Goal: Task Accomplishment & Management: Complete application form

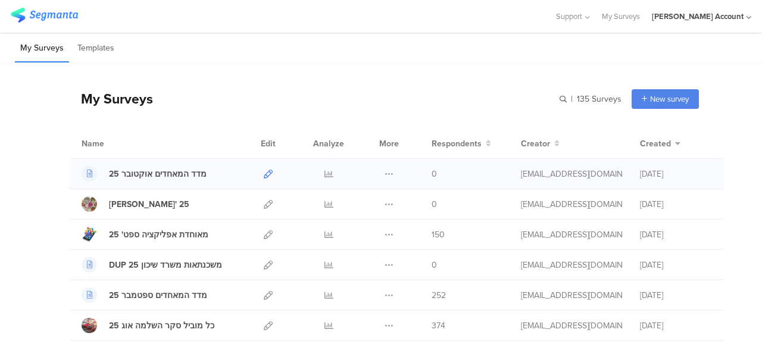
click at [264, 175] on icon at bounding box center [268, 174] width 9 height 9
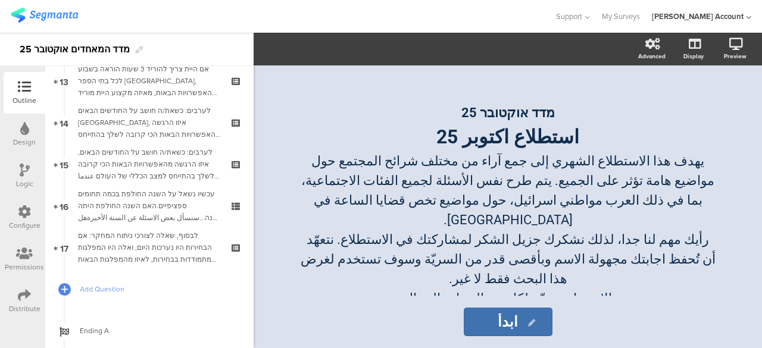
scroll to position [625, 0]
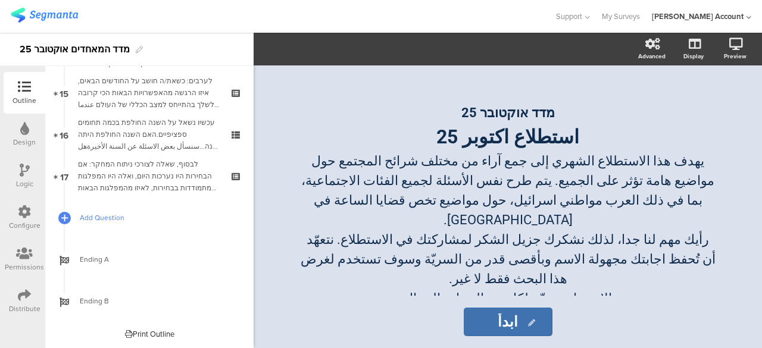
click at [102, 217] on span "Add Question" at bounding box center [156, 218] width 152 height 12
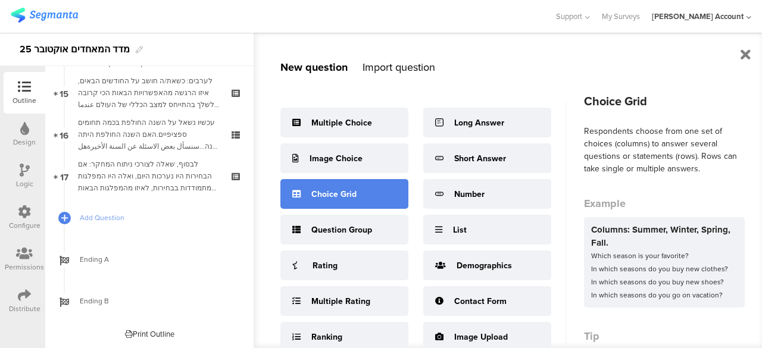
click at [326, 194] on div "Choice Grid" at bounding box center [333, 194] width 45 height 13
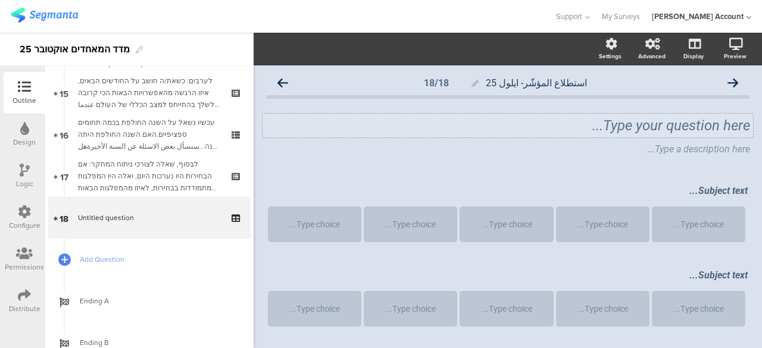
click at [698, 120] on div "Type your question here..." at bounding box center [508, 126] width 491 height 24
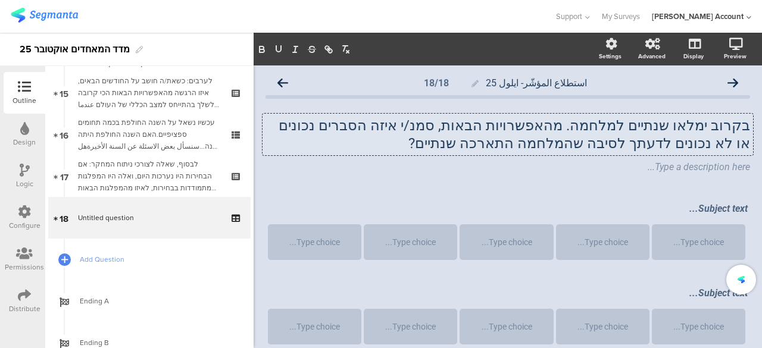
click at [485, 183] on div "בקרוב ימלאו שנתיים למלחמה. מהאפשרויות הבאות, סמנ/י איזה הסברים נכונים או לא נכו…" at bounding box center [508, 146] width 485 height 82
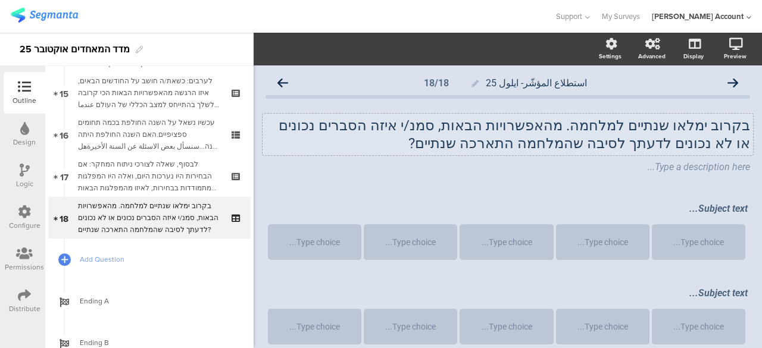
click at [522, 142] on div "בקרוב ימלאו שנתיים למלחמה. מהאפשרויות הבאות, סמנ/י איזה הסברים נכונים או לא נכו…" at bounding box center [508, 135] width 491 height 42
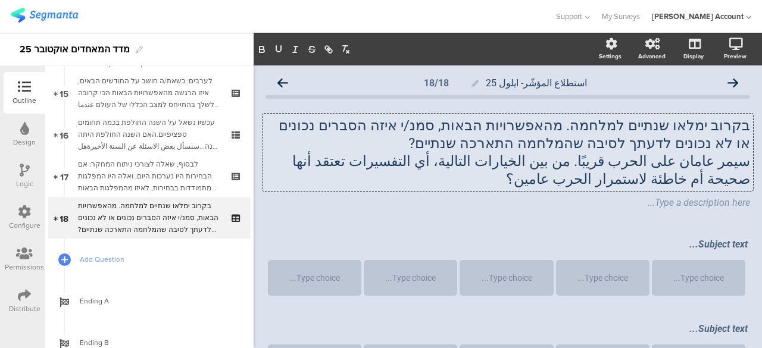
click at [578, 176] on p "سيمر عامان على الحرب قريبًا. من بين الخيارات التالية، أي التفسيرات تعتقد أنها ص…" at bounding box center [508, 170] width 485 height 36
click at [734, 182] on p "سيمر عامان على الحرب قريبًا. من بين الخيارات التالية، أي التفسيرات تعتقد أنها ص…" at bounding box center [508, 170] width 485 height 36
click at [650, 183] on p "سيمر عامان على الحرب قريبًا. من بين الخيارات التالية، أي التفسيرات تعتقد أنها ص…" at bounding box center [508, 170] width 485 height 36
click at [714, 164] on p "سيمر عامان على الحرب قريبًا. من بين الخيارات التالية، أي التفسيرات تعتقد أنها ص…" at bounding box center [508, 170] width 485 height 36
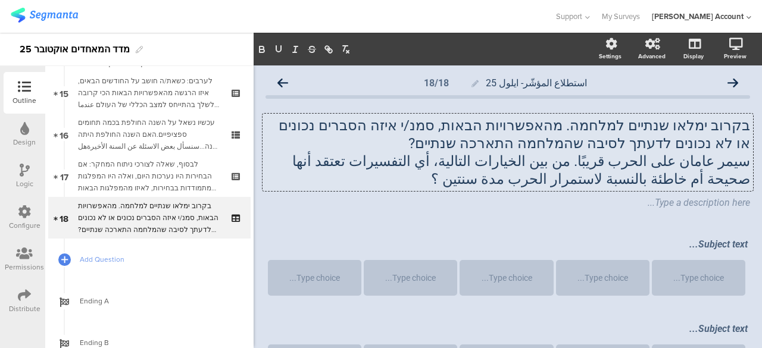
click at [739, 163] on p "سيمر عامان على الحرب قريبًا. من بين الخيارات التالية، أي التفسيرات تعتقد أنها ص…" at bounding box center [508, 170] width 485 height 36
click at [616, 183] on p "سيمر عامان على الحرب قريبًا. من بين الخيارات التالية، أي التفسيرات تعتقد أنها ص…" at bounding box center [508, 170] width 485 height 36
click at [596, 222] on div "استطلاع المؤشّر- ايلول 25 18/18 בקרוב ימלאו שנתיים למלחמה. מהאפשרויות הבאות, סמ…" at bounding box center [508, 264] width 485 height 387
click at [687, 247] on div "Subject text..." at bounding box center [508, 245] width 486 height 19
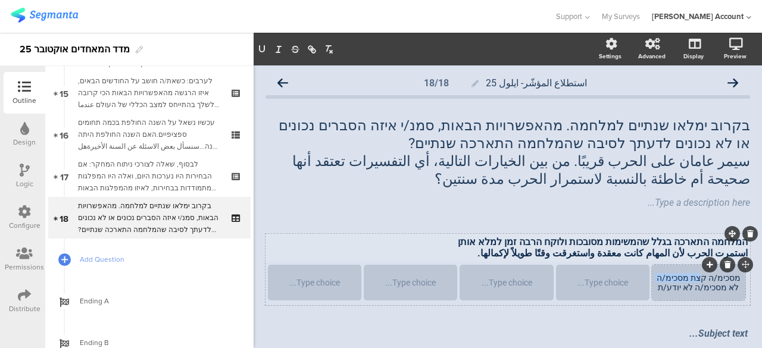
drag, startPoint x: 699, startPoint y: 279, endPoint x: 660, endPoint y: 278, distance: 39.3
click at [660, 278] on div "מסכימ/ה קצת מסכימ/ה לא מסכימ/ה לא יודע/ת" at bounding box center [699, 282] width 90 height 19
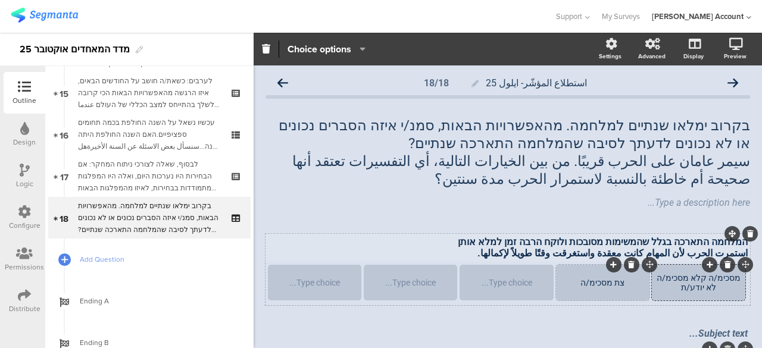
click at [616, 284] on div "צת מסכימ/ה" at bounding box center [603, 283] width 90 height 10
click at [667, 292] on div "מסכימ/ה קלא מסכימ/ה לא יודע/ת" at bounding box center [699, 282] width 90 height 19
drag, startPoint x: 696, startPoint y: 279, endPoint x: 663, endPoint y: 278, distance: 32.8
click at [663, 278] on div "מסכימ/ה קלא מסכימ/ה לא יודע/ת" at bounding box center [699, 282] width 90 height 19
drag, startPoint x: 689, startPoint y: 284, endPoint x: 650, endPoint y: 286, distance: 38.8
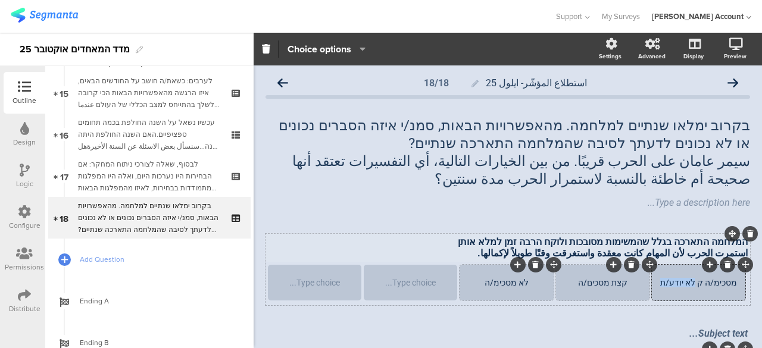
click at [654, 286] on div "מסכימ/ה ק לא יודע/ת" at bounding box center [699, 283] width 90 height 10
click at [437, 285] on div at bounding box center [411, 283] width 90 height 10
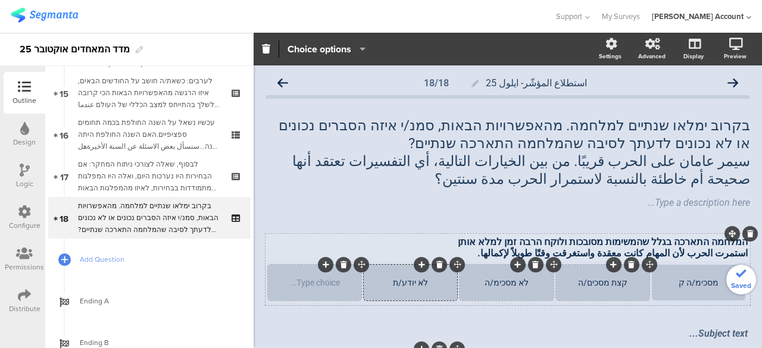
click at [342, 263] on icon at bounding box center [344, 264] width 7 height 7
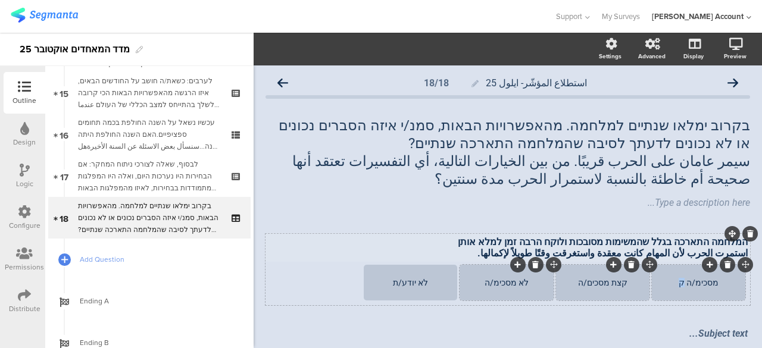
click at [678, 282] on div "מסכימ/ה ק" at bounding box center [699, 283] width 90 height 10
click at [573, 281] on div "קצת מסכים/ה" at bounding box center [603, 283] width 90 height 10
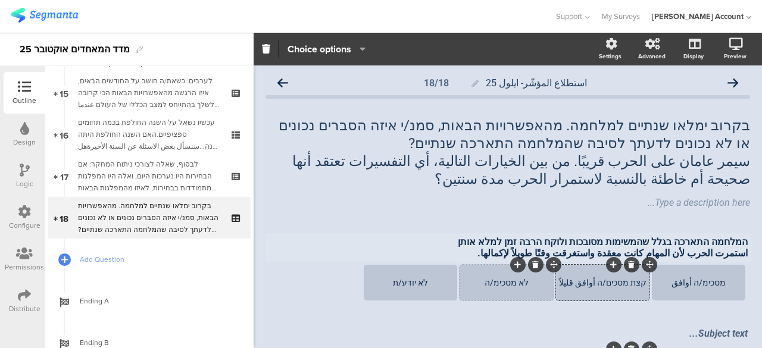
click at [475, 278] on div "לא מסכימ/ה" at bounding box center [507, 283] width 90 height 36
click at [481, 284] on div "לא מסכימ/ה" at bounding box center [507, 283] width 90 height 10
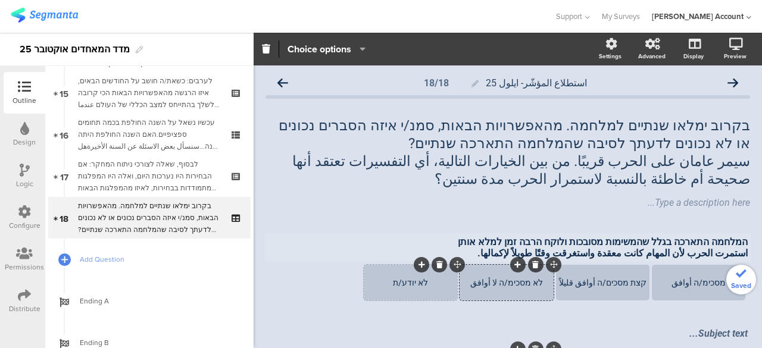
click at [387, 279] on div "לא יודע/ת" at bounding box center [411, 283] width 90 height 10
click at [291, 271] on section "מסכימ/ה أوافق קצת מסכים/ה أوافق قليلاً לא מסכימ/ה لا أوافق לא יודע/ת لا أعرف" at bounding box center [508, 284] width 480 height 38
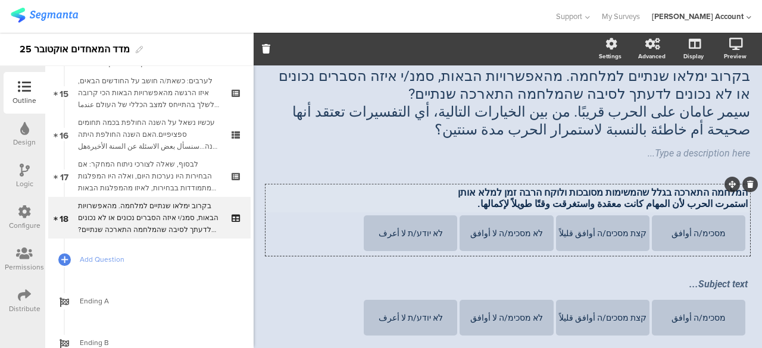
scroll to position [60, 0]
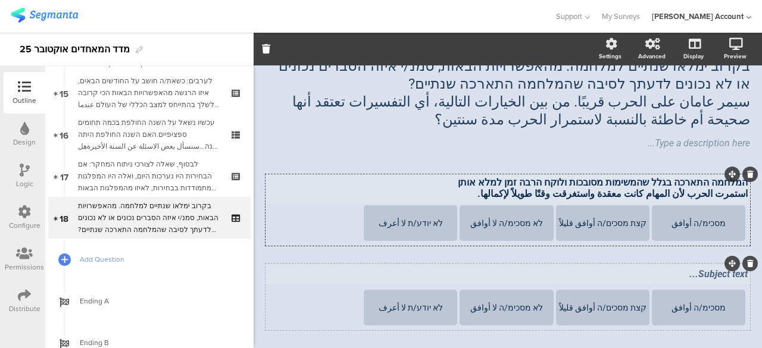
click at [653, 276] on div "Subject text..." at bounding box center [508, 275] width 486 height 19
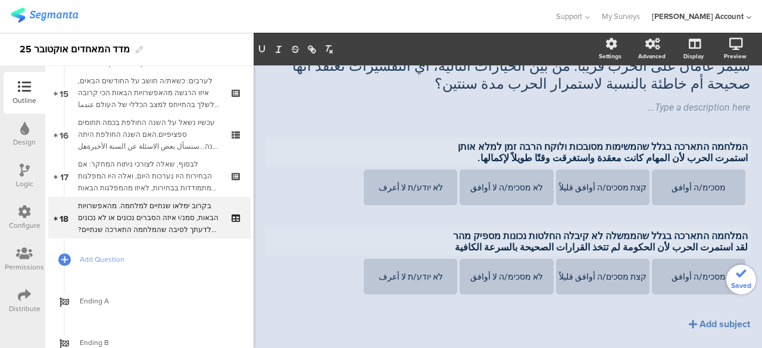
scroll to position [126, 0]
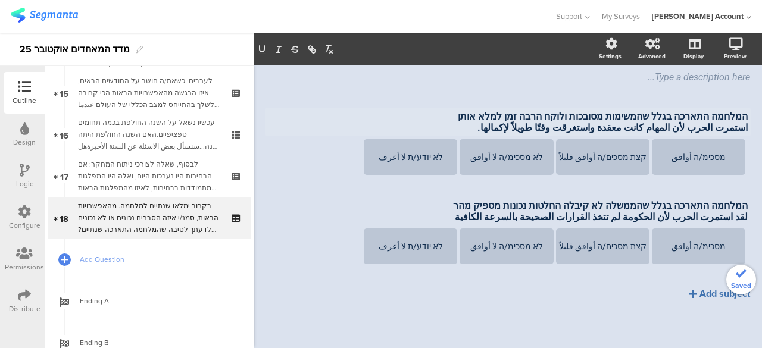
click at [700, 291] on div "Add subject" at bounding box center [725, 294] width 51 height 14
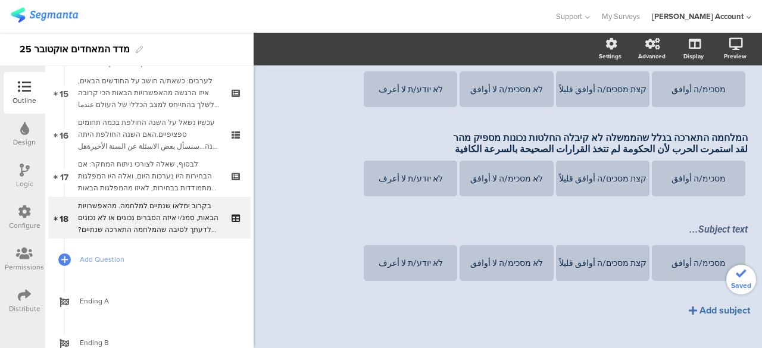
scroll to position [211, 0]
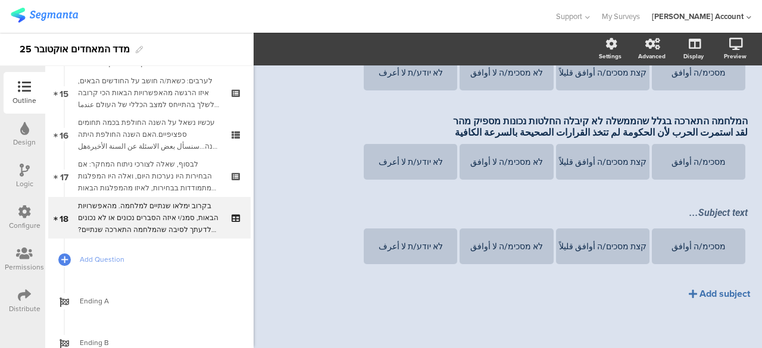
click at [700, 293] on div "Add subject" at bounding box center [725, 294] width 51 height 14
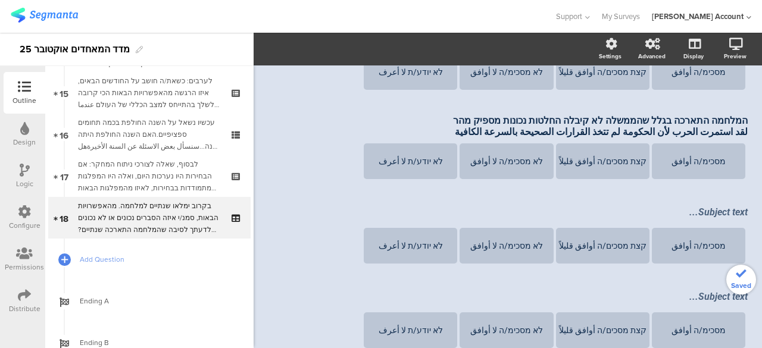
scroll to position [295, 0]
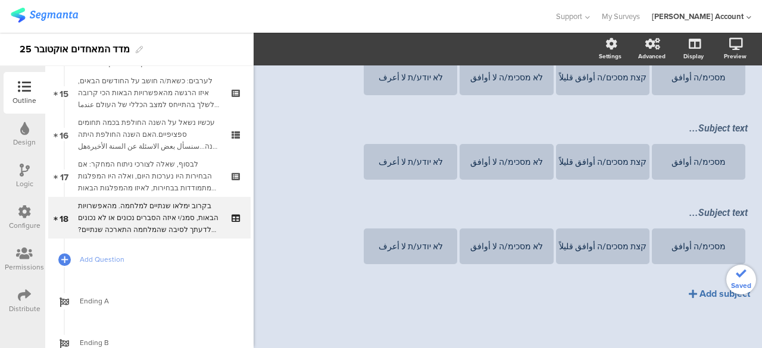
click at [700, 292] on div "Add subject" at bounding box center [725, 294] width 51 height 14
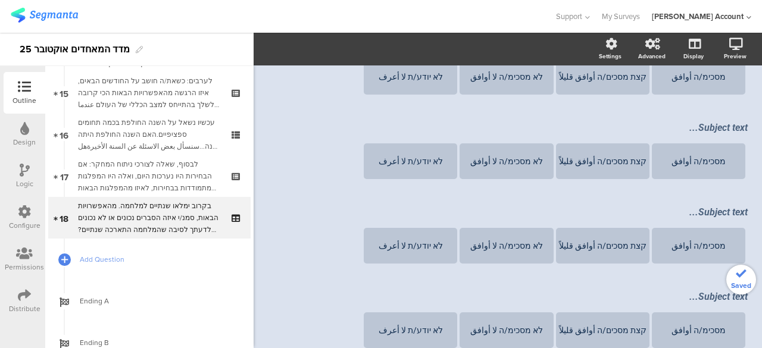
scroll to position [380, 0]
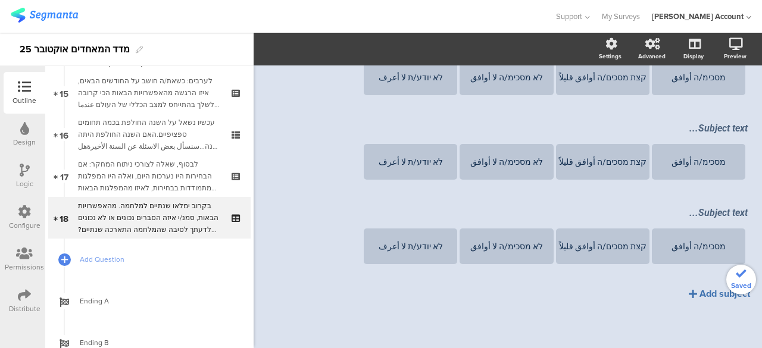
click at [700, 289] on div "Add subject" at bounding box center [725, 294] width 51 height 14
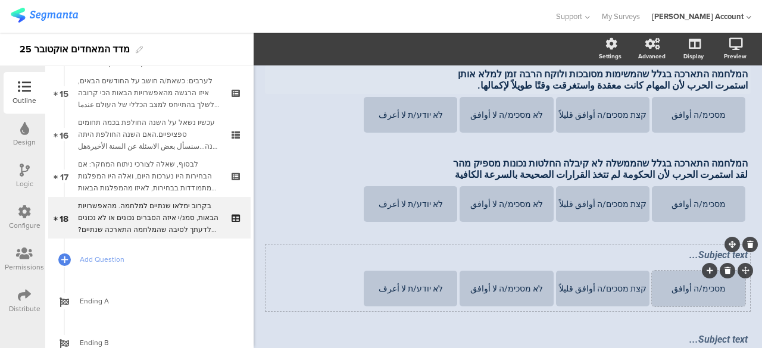
scroll to position [226, 0]
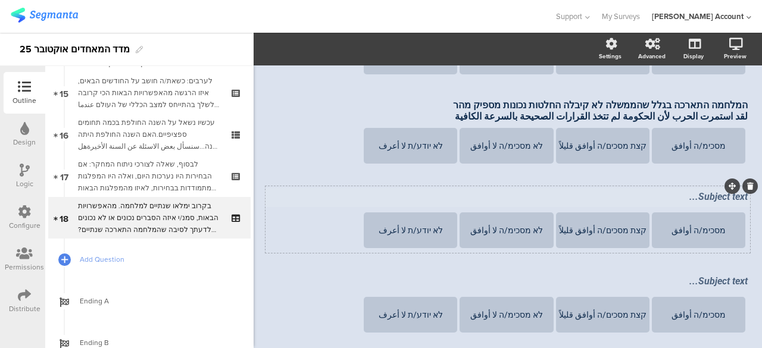
click at [687, 204] on div "Subject text..." at bounding box center [508, 197] width 486 height 19
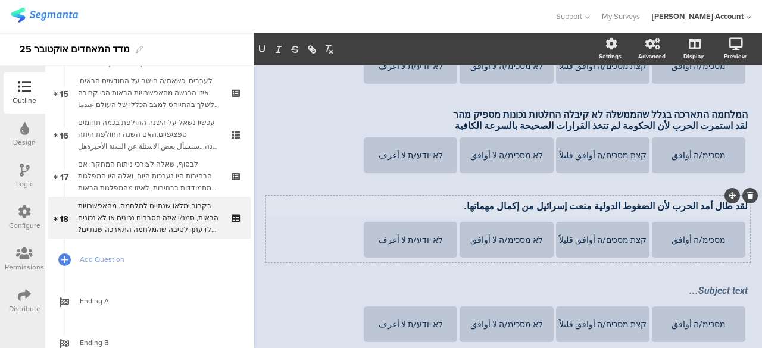
click at [735, 208] on p "لقد طال أمد الحرب لأن الضغوط الدولية منعت إسرائيل من إكمال مهماتها." at bounding box center [508, 206] width 480 height 11
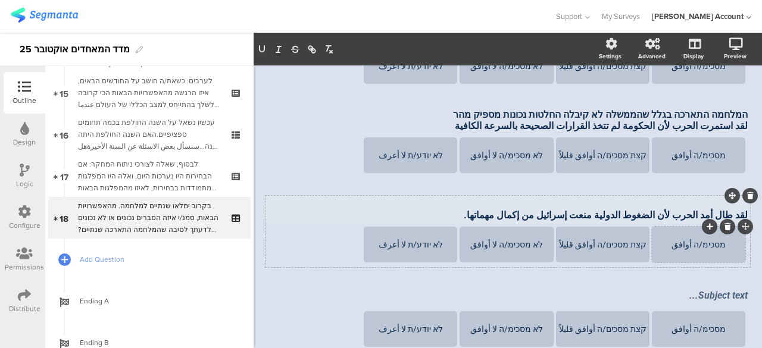
scroll to position [214, 0]
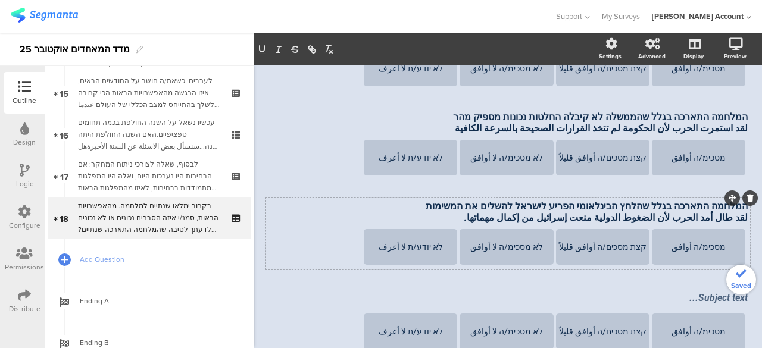
click at [306, 242] on section "מסכימ/ה أوافق קצת מסכים/ה أوافق قليلاً לא מסכימ/ה لا أوافق לא יודע/ת لا أعرف" at bounding box center [508, 248] width 480 height 38
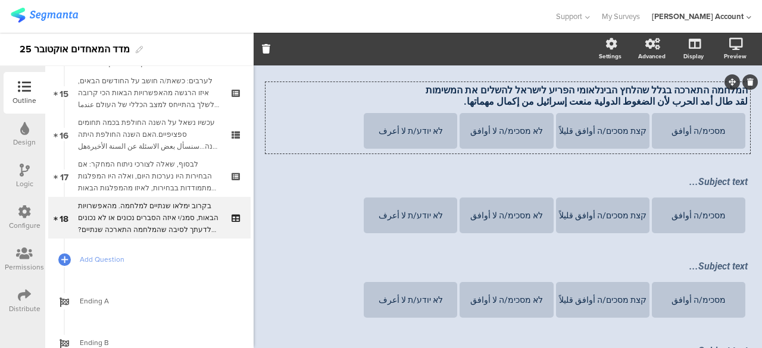
scroll to position [334, 0]
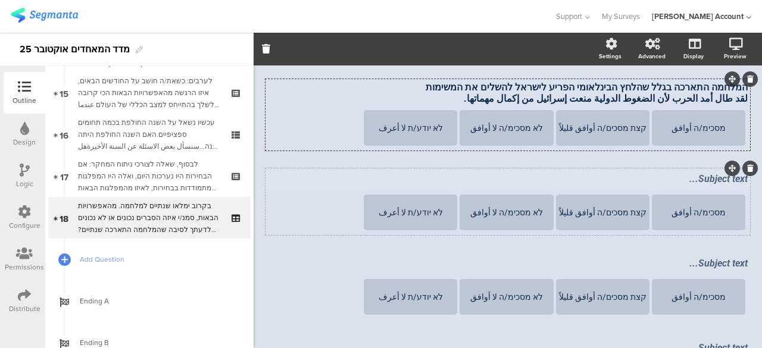
click at [728, 183] on div "Subject text..." at bounding box center [508, 179] width 486 height 19
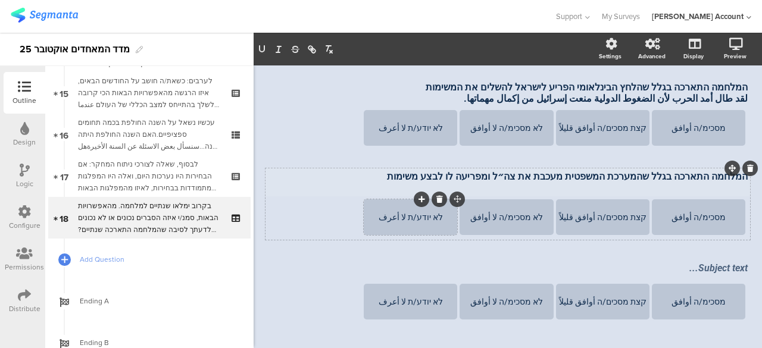
scroll to position [331, 0]
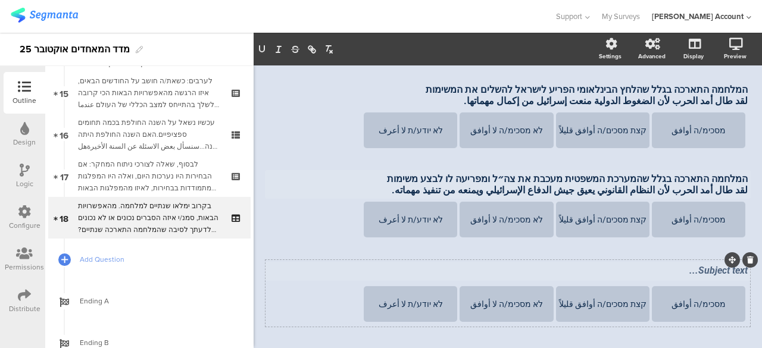
click at [670, 276] on div "Subject text..." at bounding box center [508, 271] width 486 height 19
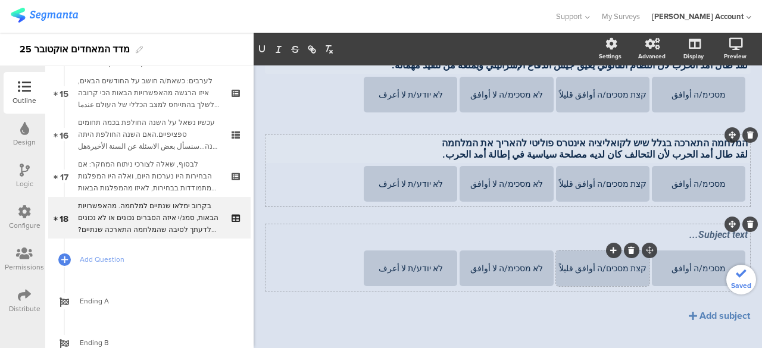
scroll to position [480, 0]
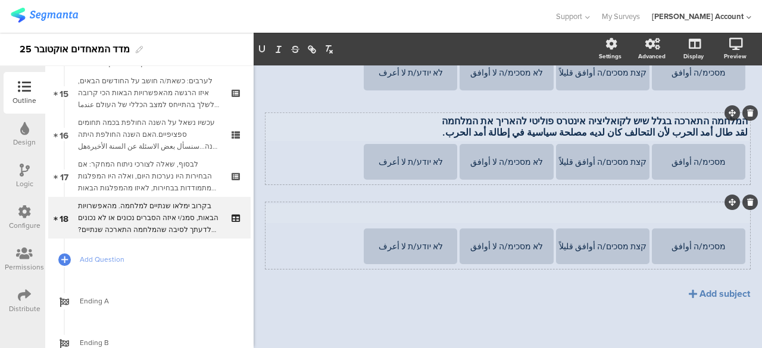
click at [711, 211] on div "Subject text..." at bounding box center [508, 213] width 486 height 19
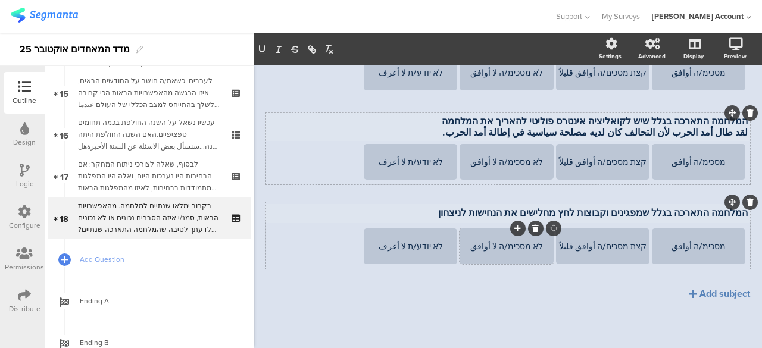
scroll to position [478, 0]
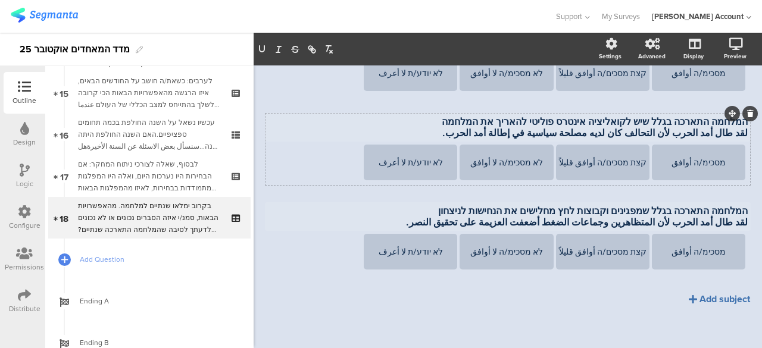
click at [716, 300] on div "Add subject" at bounding box center [725, 299] width 51 height 14
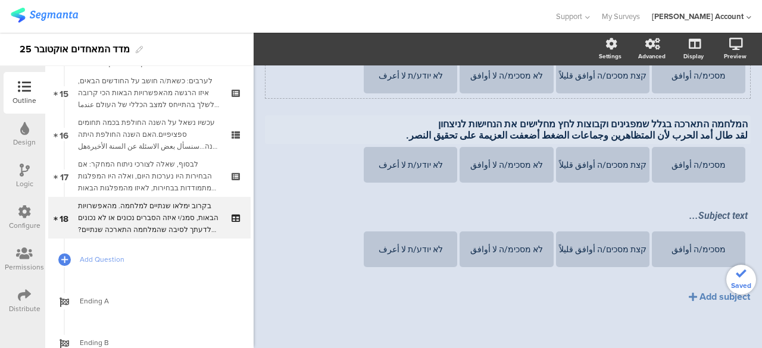
scroll to position [569, 0]
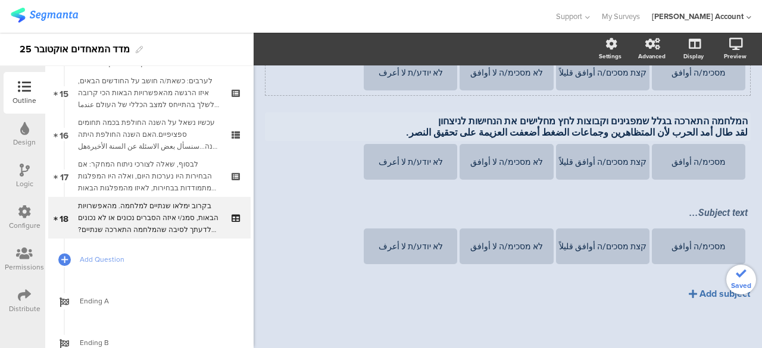
click at [714, 296] on div "Add subject" at bounding box center [725, 294] width 51 height 14
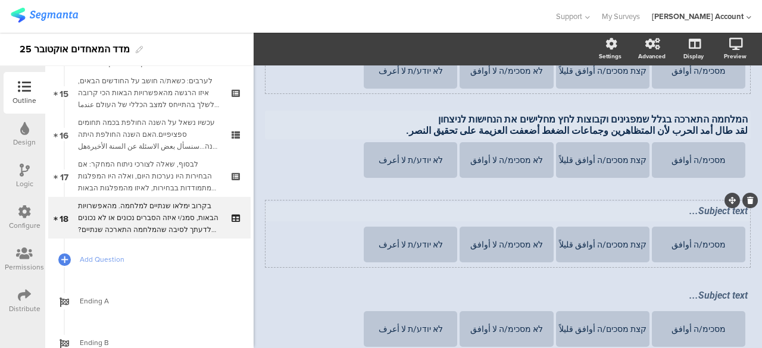
click at [680, 214] on div "Subject text..." at bounding box center [508, 212] width 486 height 19
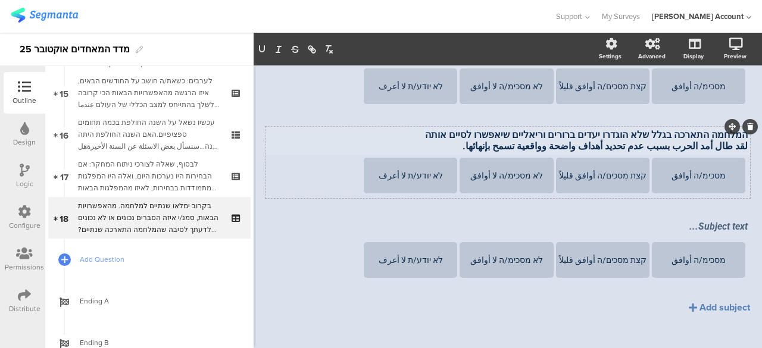
scroll to position [659, 0]
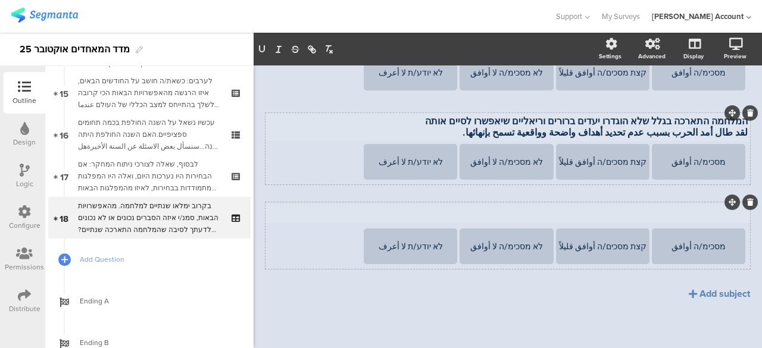
click at [663, 217] on div "Subject text..." at bounding box center [508, 213] width 486 height 19
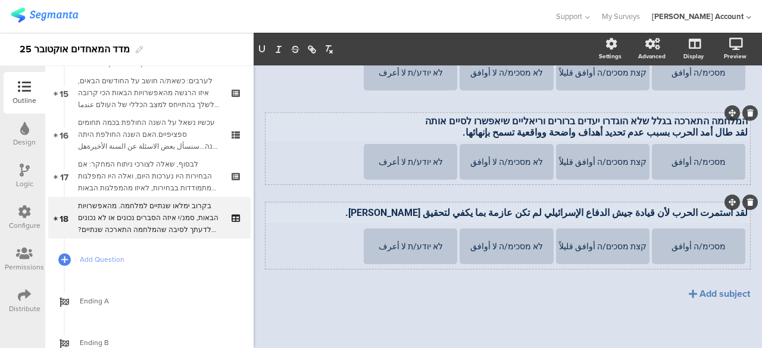
click at [737, 215] on p "لقد استمرت الحرب لأن قيادة جيش الدفاع الإسرائيلي لم تكن عازمة بما يكفي لتحقيق ن…" at bounding box center [508, 212] width 480 height 11
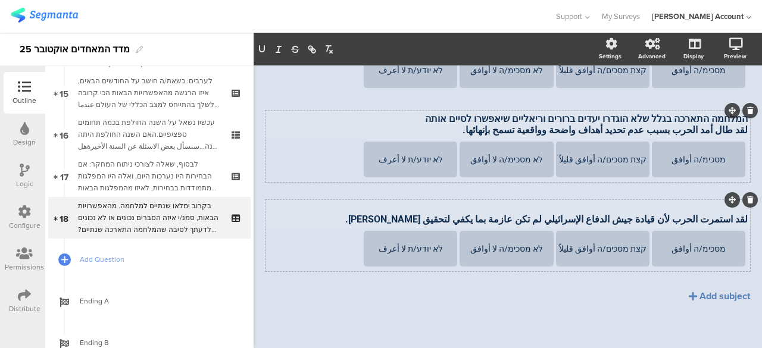
scroll to position [657, 0]
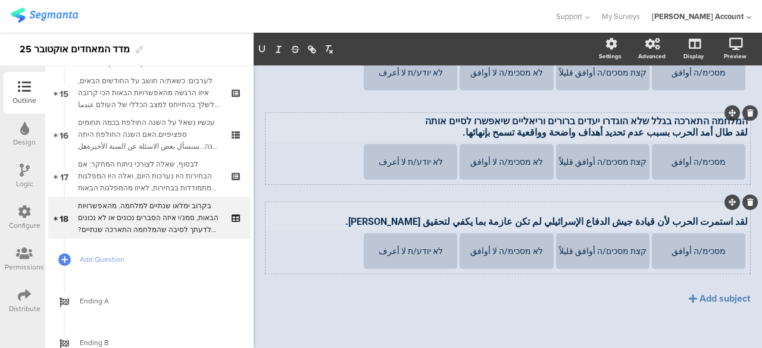
click at [735, 215] on p at bounding box center [508, 210] width 480 height 11
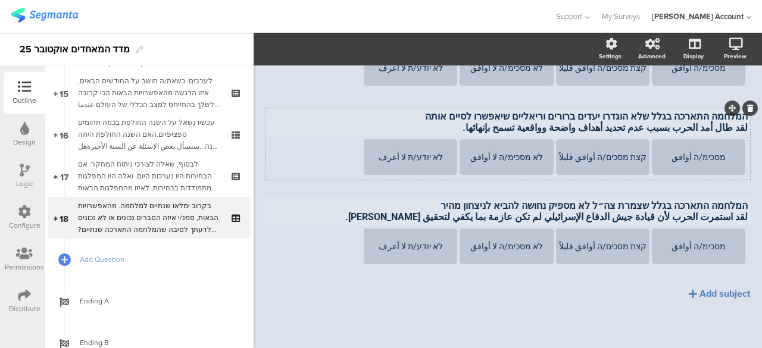
scroll to position [605, 0]
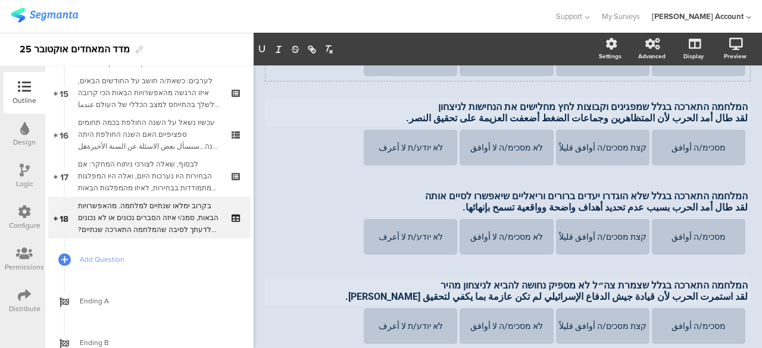
click at [711, 188] on div "המלחמה התארכה בגלל שהמשימות מסובכות ולוקח הרבה זמן למלא אותן استمرت الحرب لأن ا…" at bounding box center [508, 0] width 485 height 697
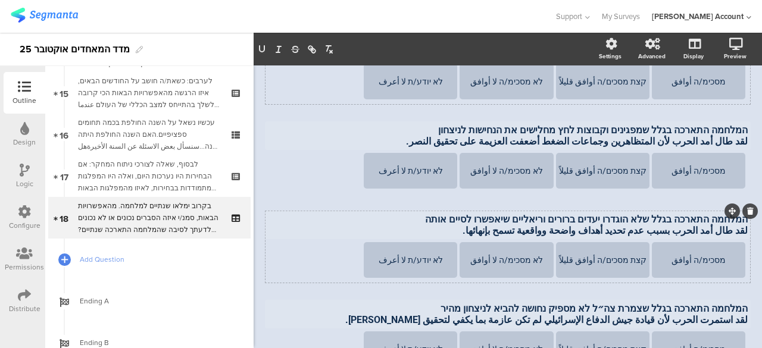
click at [705, 213] on div "המלחמה התארכה בגלל שלא הוגדרו יעדים ברורים וריאליים שיאפשרו לסיים אותה لقد طال …" at bounding box center [508, 225] width 486 height 29
drag, startPoint x: 703, startPoint y: 235, endPoint x: 715, endPoint y: 235, distance: 11.3
click at [715, 235] on p "لقد طال أمد الحرب بسبب عدم تحديد أهداف واضحة وواقعية تسمح بإنهائها." at bounding box center [508, 230] width 480 height 11
click at [711, 145] on p "لقد طال أمد الحرب لأن المتظاهرين وجماعات الضغط أضعفت العزيمة على تحقيق النصر." at bounding box center [508, 141] width 480 height 11
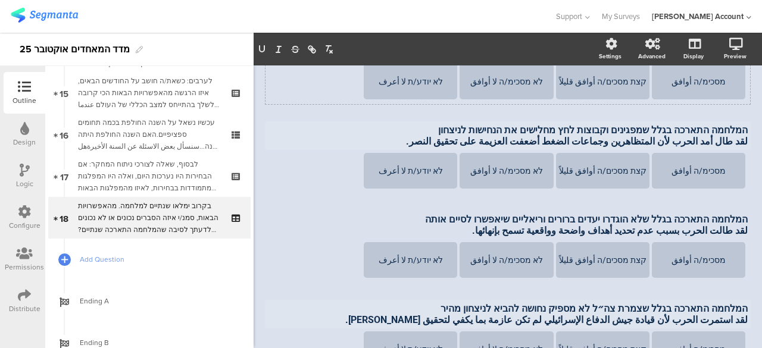
click at [709, 147] on p "لقد طال أمد الحرب لأن المتظاهرين وجماعات الضغط أضعفت العزيمة على تحقيق النصر." at bounding box center [508, 141] width 480 height 11
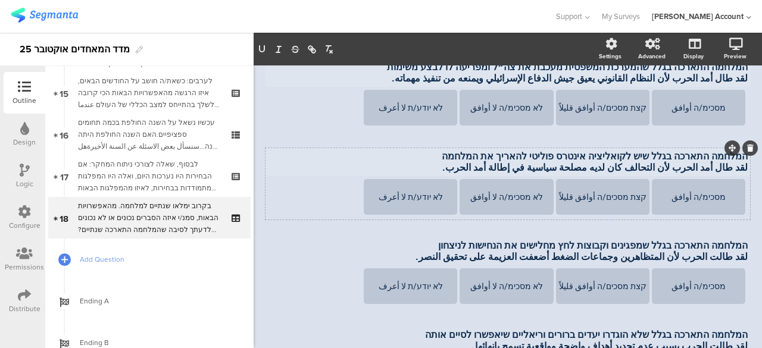
scroll to position [442, 0]
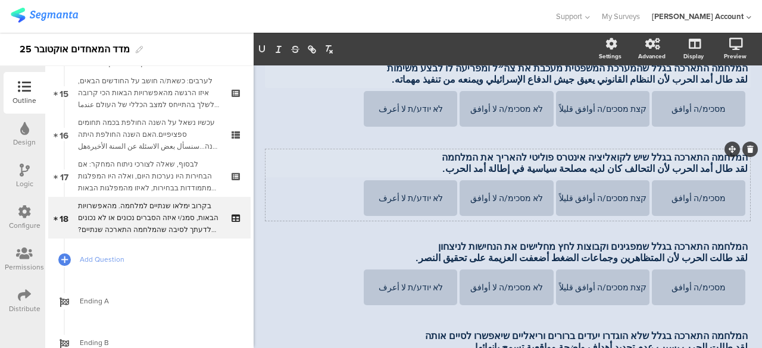
drag, startPoint x: 705, startPoint y: 172, endPoint x: 714, endPoint y: 174, distance: 8.5
click at [714, 174] on div "המלחמה התארכה בגלל שיש לקואליציה אינטרס פוליטי להאריך את המלחמה لقد طال أمد الح…" at bounding box center [508, 163] width 486 height 29
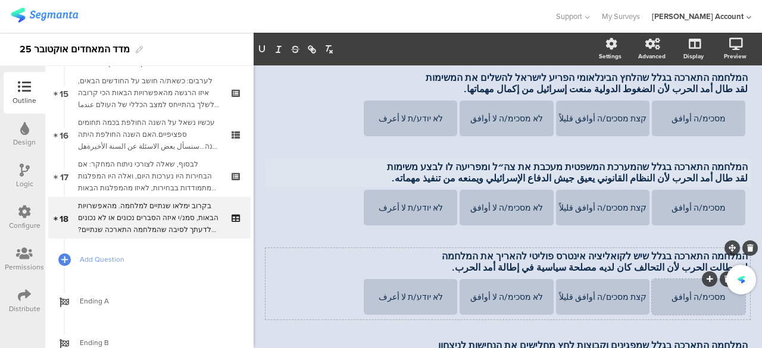
scroll to position [325, 0]
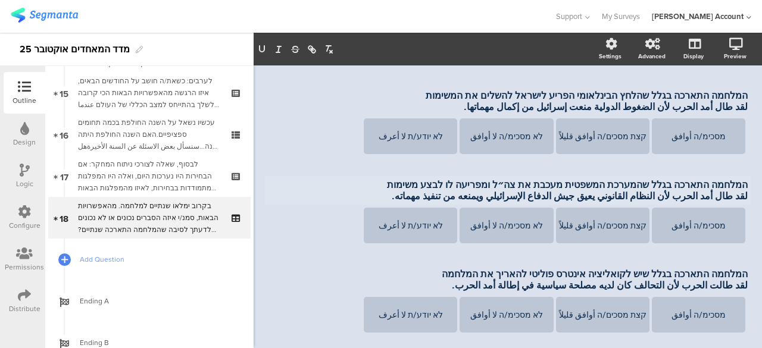
click at [708, 197] on p "لقد طال أمد الحرب لأن النظام القانوني يعيق جيش الدفاع الإسرائيلي ويمنعه من تنفي…" at bounding box center [508, 196] width 480 height 11
click at [709, 195] on p "لقد طال أمد الحرب لأن النظام القانوني يعيق جيش الدفاع الإسرائيلي ويمنعه من تنفي…" at bounding box center [508, 196] width 480 height 11
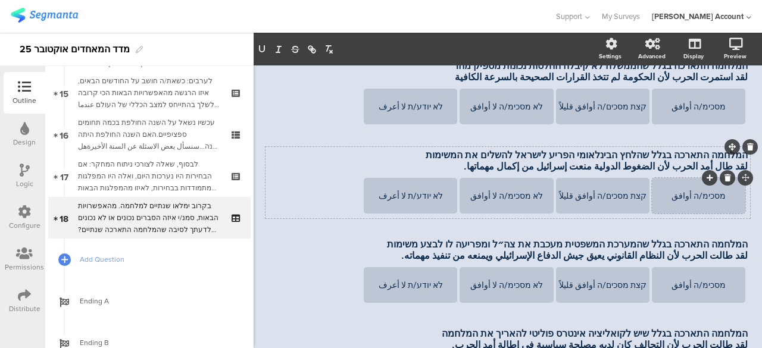
scroll to position [268, 0]
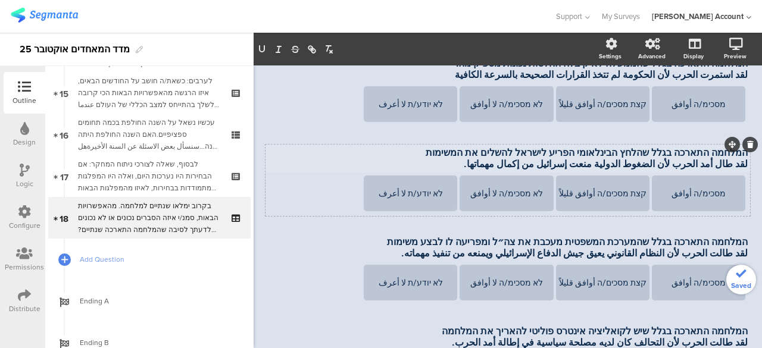
click at [710, 166] on div "המלחמה התארכה בגלל שהלחץ הבינלאומי הפריע לישראל להשלים את המשימות لقد طال أمد ا…" at bounding box center [508, 158] width 486 height 29
click at [710, 166] on p "لقد طال أمد الحرب لأن الضغوط الدولية منعت إسرائيل من إكمال مهماتها." at bounding box center [508, 163] width 480 height 11
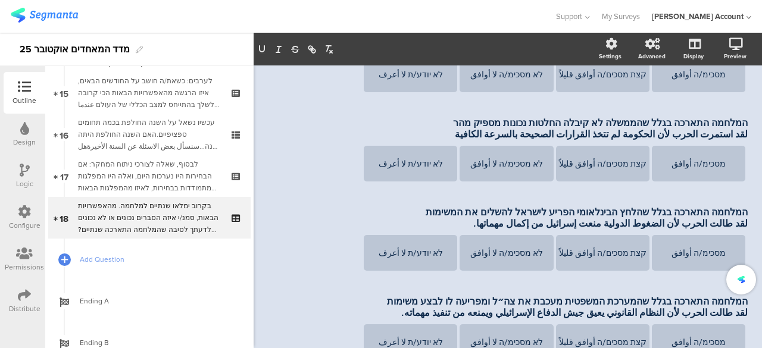
scroll to position [211, 0]
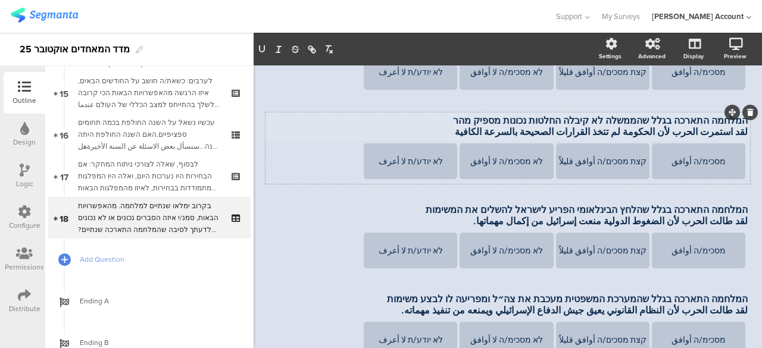
click at [719, 133] on p "لقد استمرت الحرب لأن الحكومة لم تتخذ القرارات الصحيحة بالسرعة الكافية" at bounding box center [508, 131] width 480 height 11
drag, startPoint x: 728, startPoint y: 223, endPoint x: 712, endPoint y: 222, distance: 16.1
click at [712, 222] on div "המלחמה התארכה בגלל שהלחץ הבינלאומי הפריע לישראל להשלים את המשימות لقد طالت الحر…" at bounding box center [508, 215] width 486 height 29
click at [720, 132] on div "המלחמה התארכה בגלל שהממשלה לא קיבלה החלטות נכונות מספיק מהר لقد استمرت الحرب لأ…" at bounding box center [508, 126] width 486 height 29
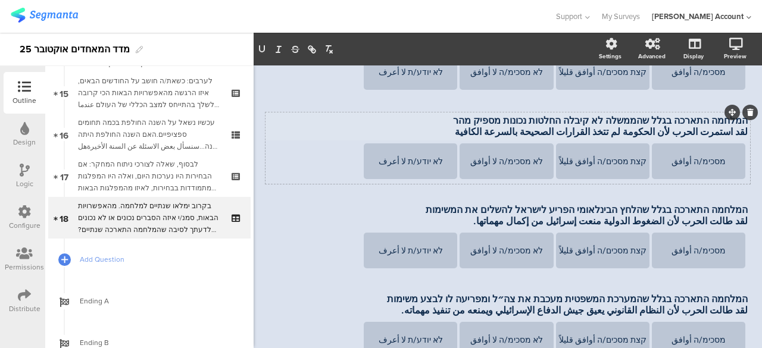
click at [720, 133] on p "لقد استمرت الحرب لأن الحكومة لم تتخذ القرارات الصحيحة بالسرعة الكافية" at bounding box center [508, 131] width 480 height 11
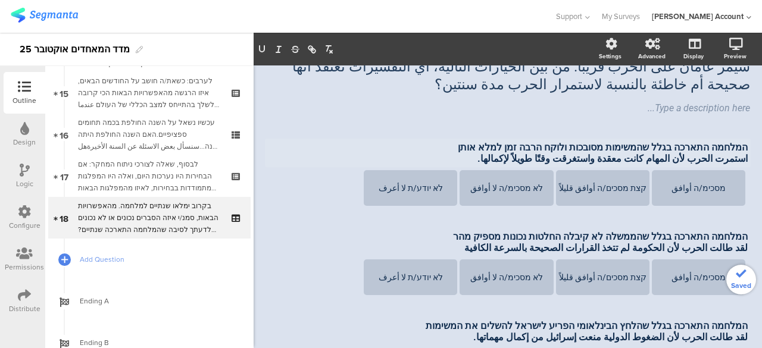
scroll to position [94, 0]
click at [730, 160] on div "המלחמה התארכה בגלל שהמשימות מסובכות ולוקח הרבה זמן למלא אותן استمرت الحرب لأن ا…" at bounding box center [508, 153] width 486 height 29
click at [730, 159] on p "استمرت الحرب لأن المهام كانت معقدة واستغرقت وقتًا طويلاً لإكمالها." at bounding box center [508, 159] width 480 height 11
click at [739, 159] on p "طالت الحرب لأن المهام كانت معقدة واستغرقت وقتًا طويلاً لإكمالها." at bounding box center [508, 159] width 480 height 11
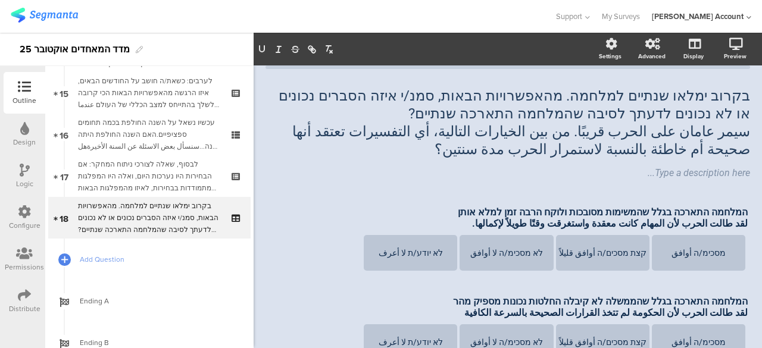
scroll to position [0, 0]
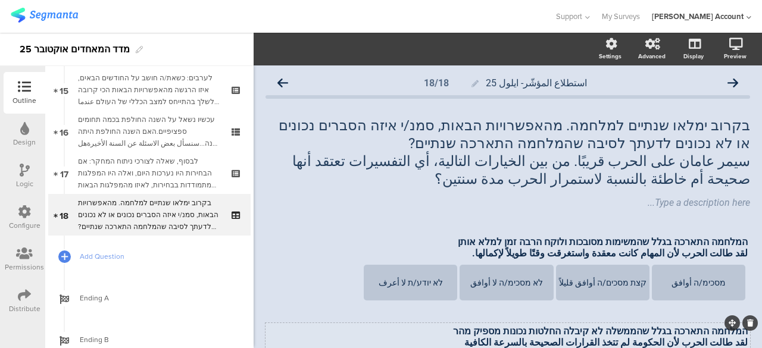
scroll to position [636, 0]
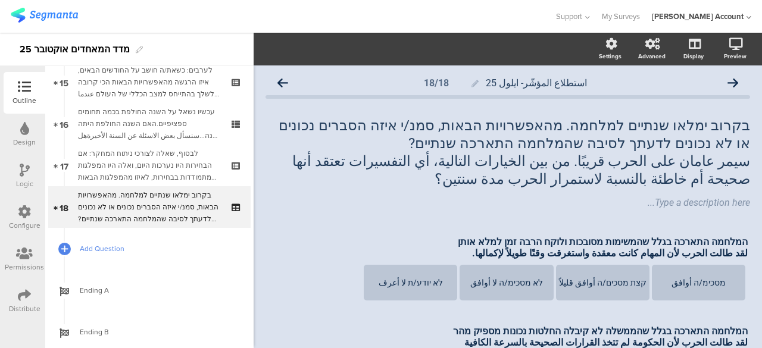
click at [118, 247] on span "Add Question" at bounding box center [156, 249] width 152 height 12
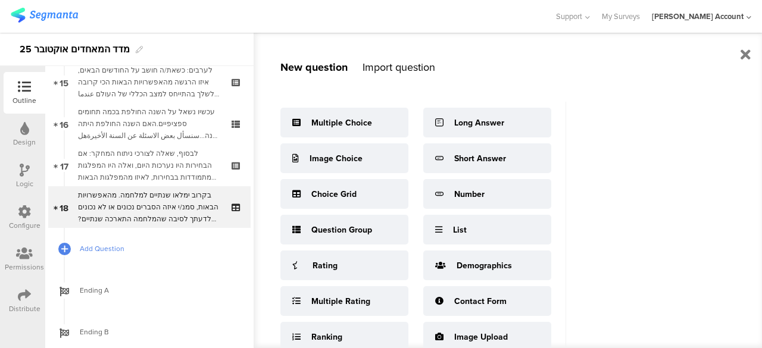
click at [109, 250] on span "Add Question" at bounding box center [156, 249] width 152 height 12
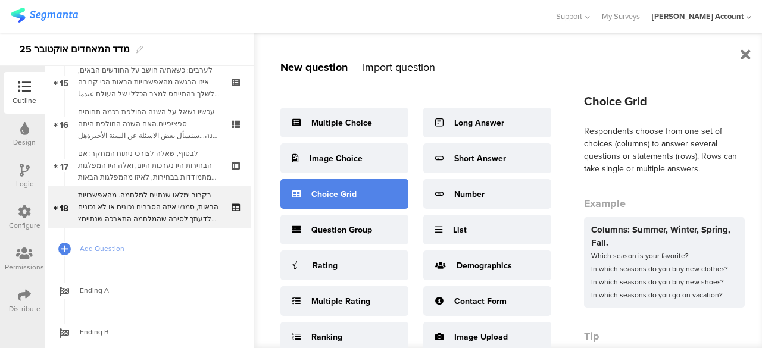
click at [319, 200] on div "Choice Grid" at bounding box center [333, 194] width 45 height 13
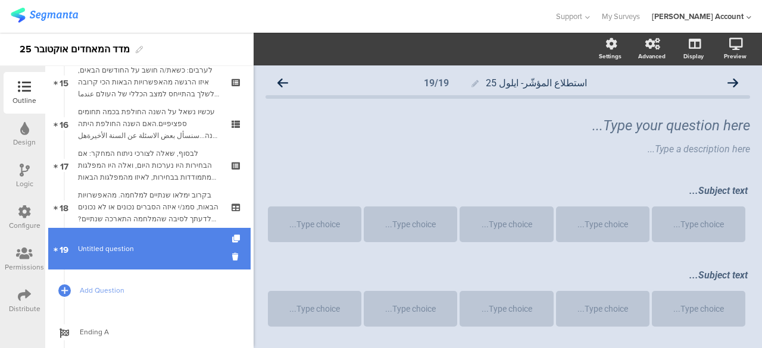
click at [193, 248] on span "Untitled question" at bounding box center [149, 249] width 142 height 12
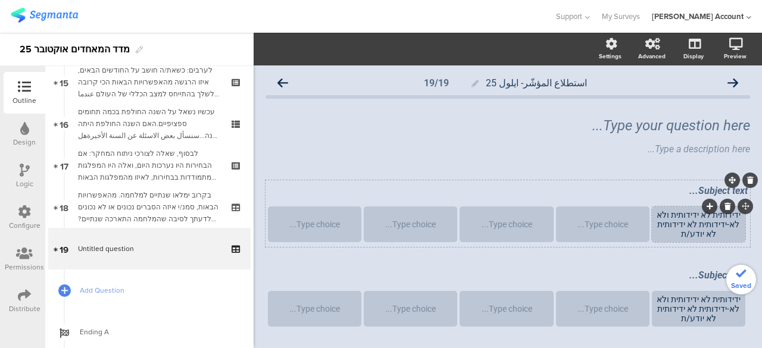
click at [703, 218] on div "ידידותית לא ידידותית ולא לא-ידידותית לא ידידותית לא יודע/ת" at bounding box center [699, 224] width 90 height 29
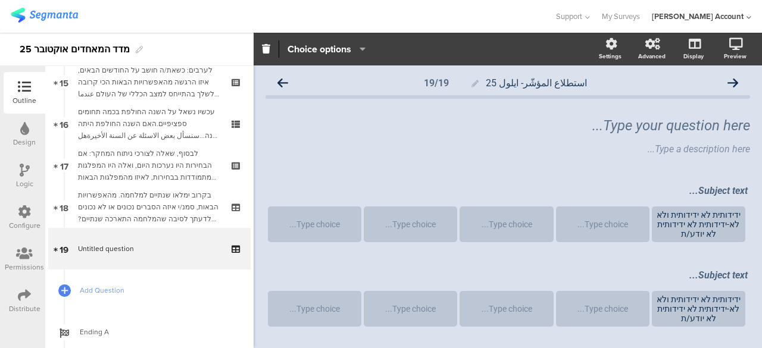
click at [657, 256] on div "Subject text... ידידותית לא ידידותית ולא לא-ידידותית לא ידידותית לא יודע/ת Type…" at bounding box center [508, 255] width 485 height 151
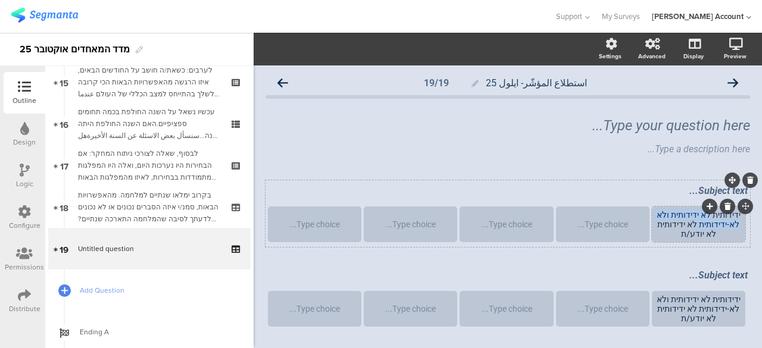
drag, startPoint x: 699, startPoint y: 217, endPoint x: 694, endPoint y: 229, distance: 13.4
click at [694, 229] on div "ידידותית לא ידידותית ולא לא-ידידותית לא ידידותית לא יודע/ת" at bounding box center [699, 224] width 90 height 29
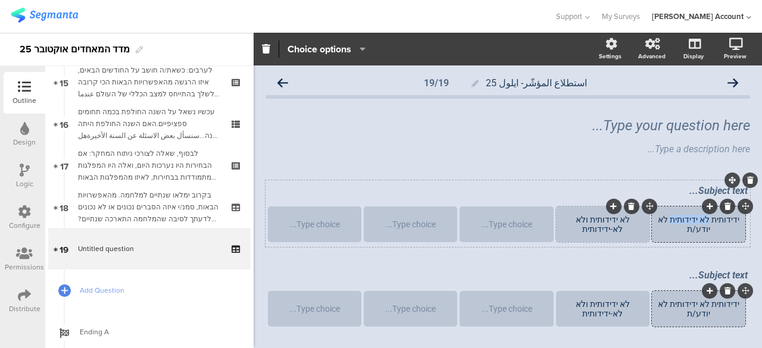
drag, startPoint x: 699, startPoint y: 220, endPoint x: 666, endPoint y: 219, distance: 33.4
click at [666, 219] on div "ידידותית לא ידידותית לא יודע/ת" at bounding box center [699, 224] width 90 height 19
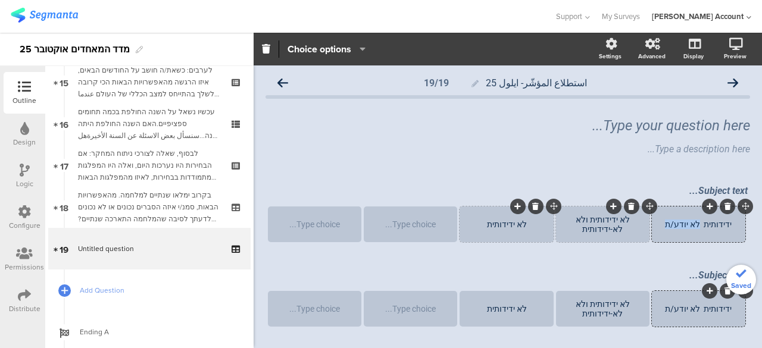
drag, startPoint x: 690, startPoint y: 225, endPoint x: 631, endPoint y: 225, distance: 59.6
click at [631, 225] on section "ידידותית לא יודע/ת לא ידידותית ולא לא-ידידותית לא ידידותית Type choice... Type …" at bounding box center [508, 226] width 480 height 38
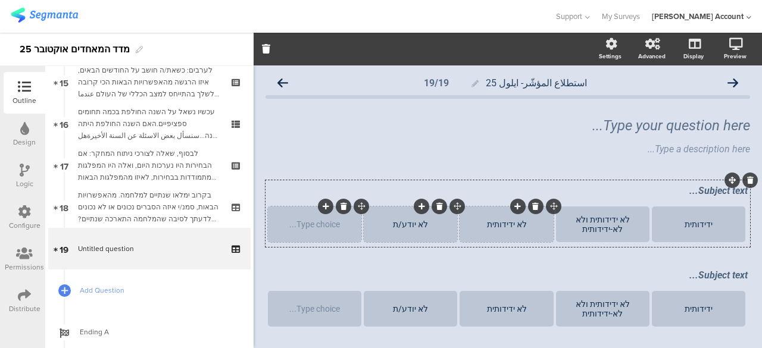
click at [341, 207] on icon at bounding box center [344, 206] width 7 height 7
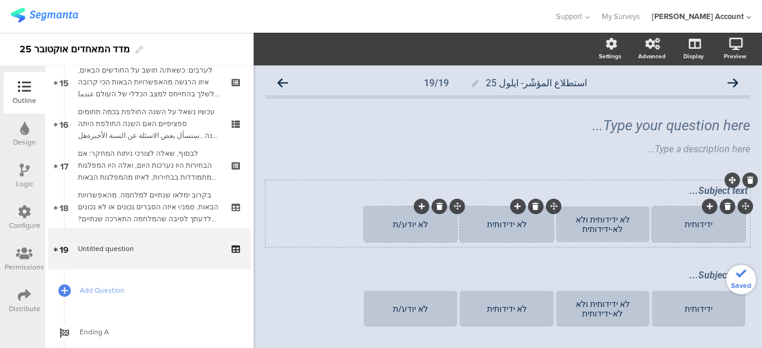
click at [676, 225] on div "ידידותית" at bounding box center [699, 225] width 90 height 10
click at [665, 225] on div "ידידותית" at bounding box center [699, 225] width 90 height 10
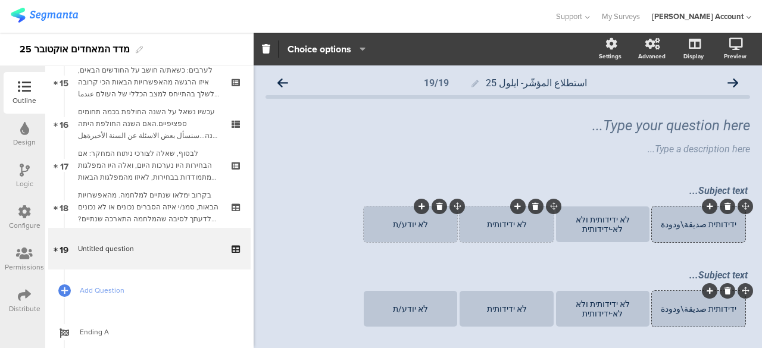
click at [481, 227] on div "לא ידידותית" at bounding box center [507, 225] width 90 height 10
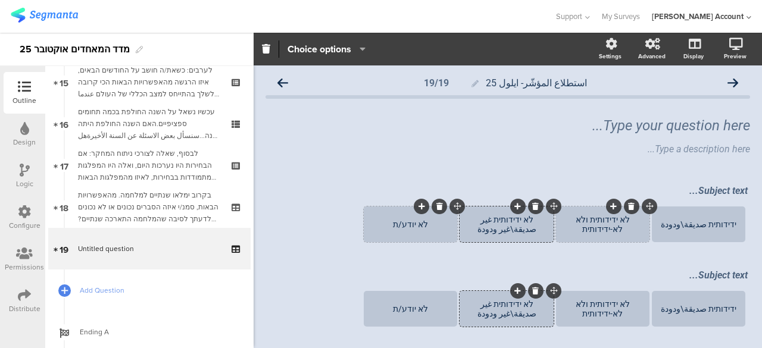
click at [558, 223] on div "לא ידידותית ולא לא-ידידותית" at bounding box center [603, 224] width 90 height 19
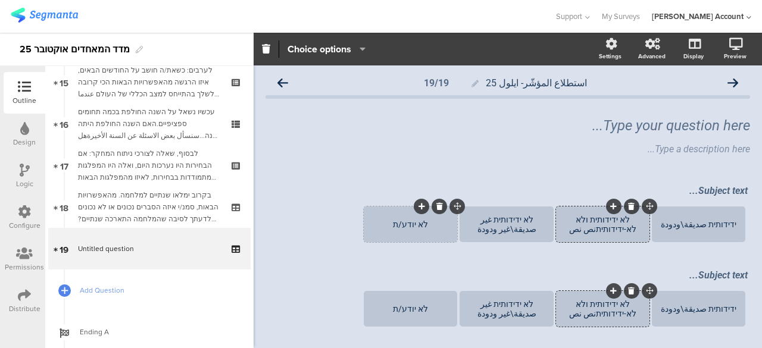
click at [593, 230] on div "לא ידידותית ולא לא-ידידותיתنص نص" at bounding box center [603, 224] width 90 height 19
drag, startPoint x: 613, startPoint y: 229, endPoint x: 575, endPoint y: 230, distance: 38.1
click at [575, 230] on div "לא ידידותית ולא לא-ידידותית نص نص" at bounding box center [603, 224] width 90 height 19
click at [603, 229] on div "לא ידידותית ולא לא-ידידותית لا صديقة ةلا غير صديقة" at bounding box center [603, 224] width 90 height 29
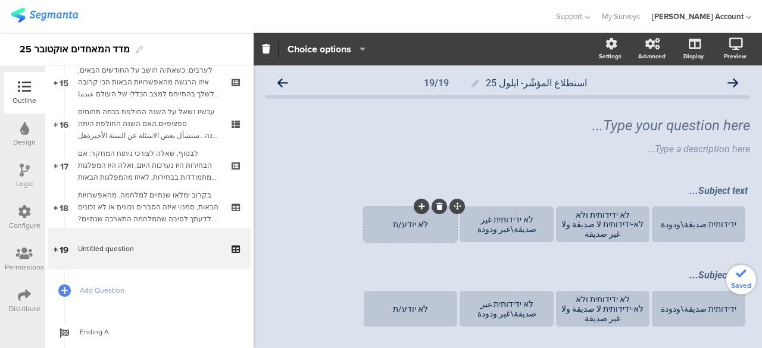
click at [309, 261] on div "Subject text... ידידותית صديقة\ودودة לא ידידותית ולא לא-ידידותית لا صديقة ولا غ…" at bounding box center [508, 255] width 485 height 151
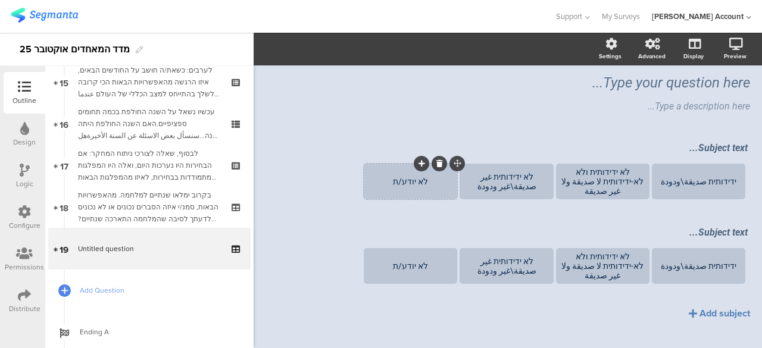
scroll to position [60, 0]
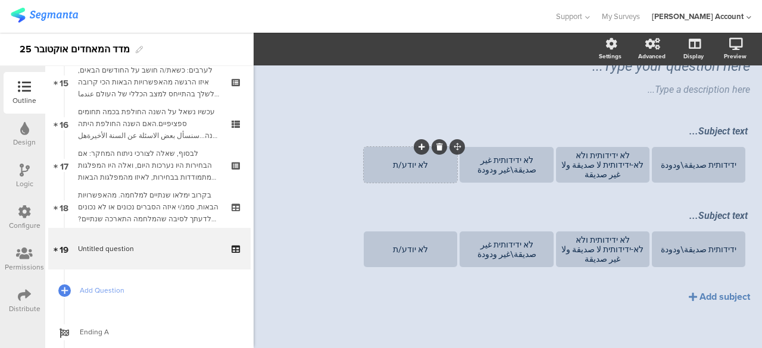
click at [375, 169] on div "לא יודע/ת" at bounding box center [411, 165] width 90 height 10
click at [708, 299] on div "Add subject" at bounding box center [725, 297] width 51 height 14
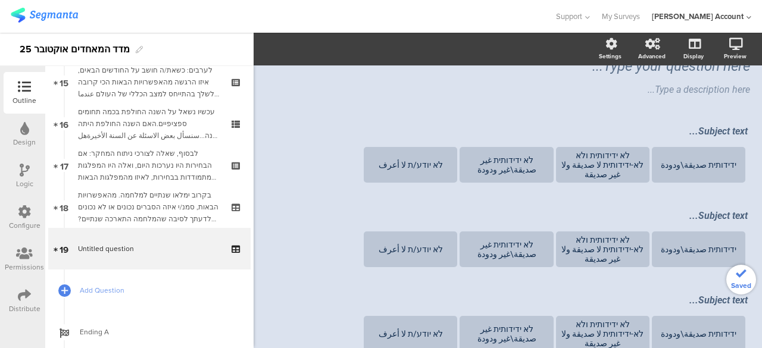
scroll to position [147, 0]
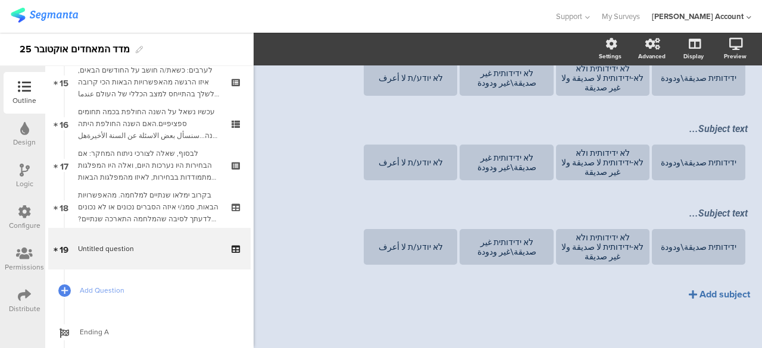
click at [708, 296] on div "Add subject" at bounding box center [725, 295] width 51 height 14
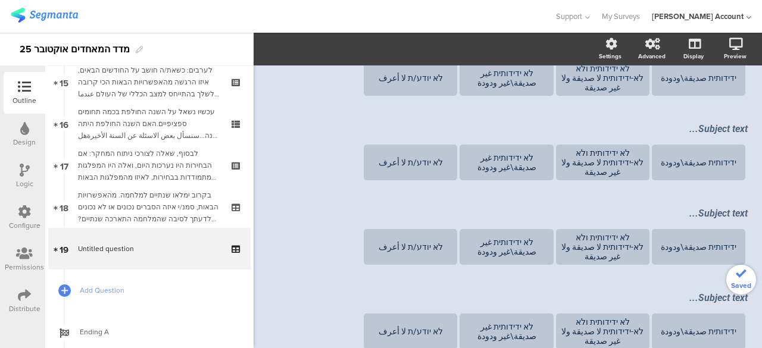
scroll to position [231, 0]
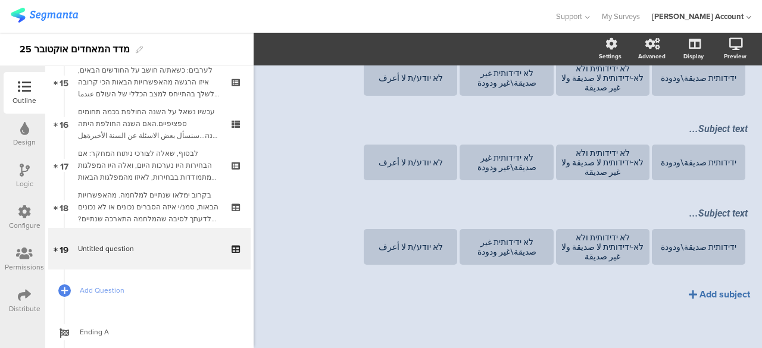
click at [701, 295] on div "Add subject" at bounding box center [725, 295] width 51 height 14
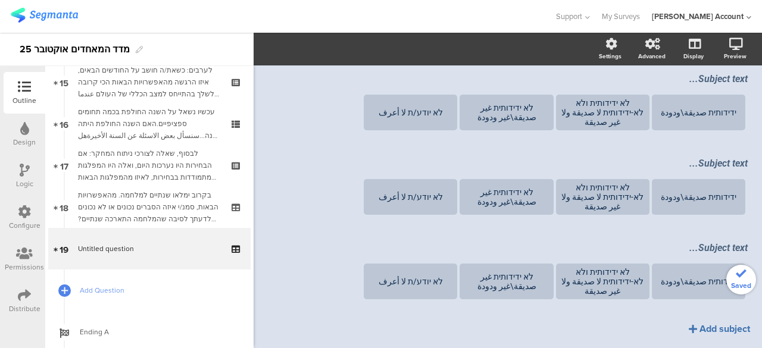
scroll to position [316, 0]
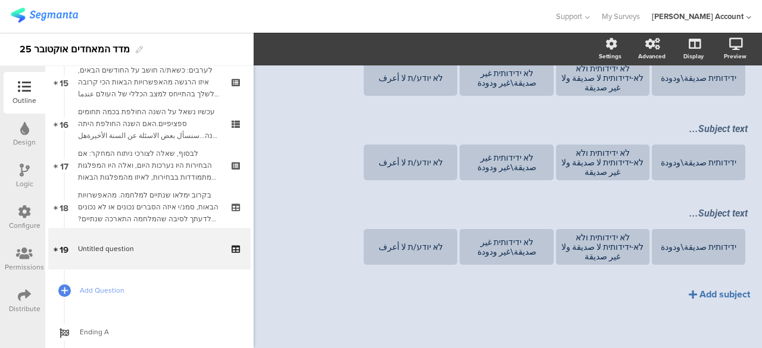
click at [701, 293] on div "Add subject" at bounding box center [725, 295] width 51 height 14
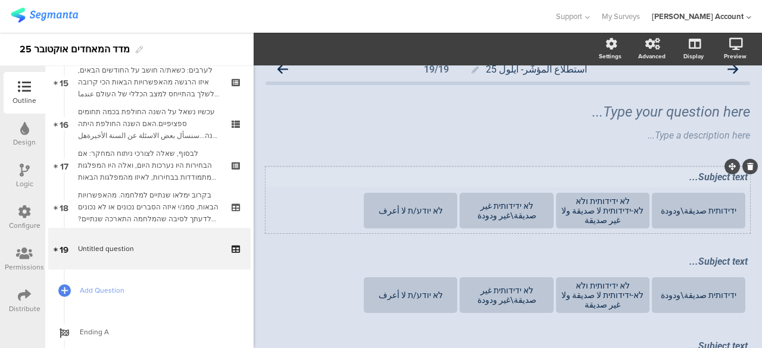
scroll to position [0, 0]
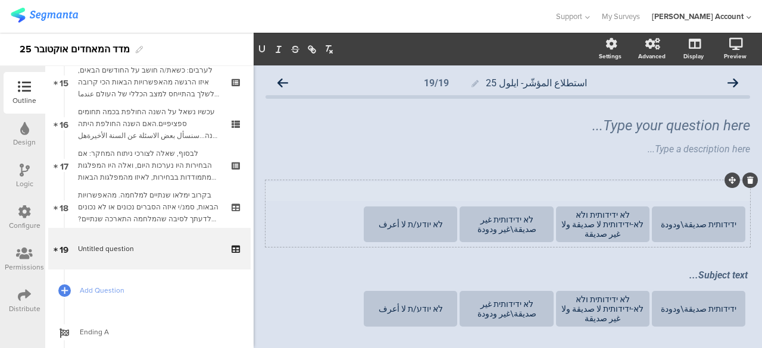
click at [676, 195] on div "Subject text..." at bounding box center [508, 191] width 486 height 19
click at [737, 194] on p "عندما تفكر في الصين، هل هي دولة صديقة أم معادية لإسرائيل؟" at bounding box center [508, 190] width 480 height 11
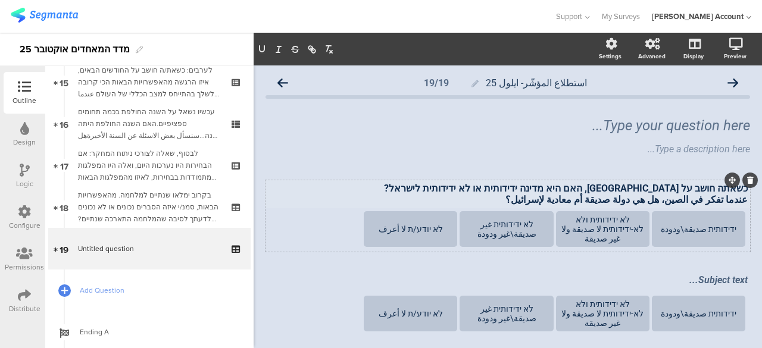
click at [591, 200] on p "عندما تفكر في الصين، هل هي دولة صديقة أم معادية لإسرائيل؟" at bounding box center [508, 199] width 480 height 11
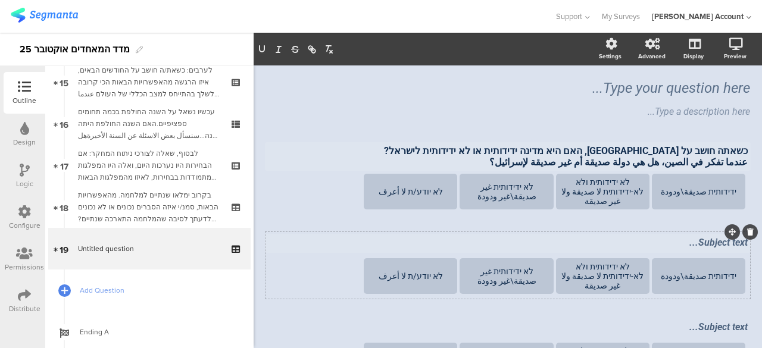
scroll to position [62, 0]
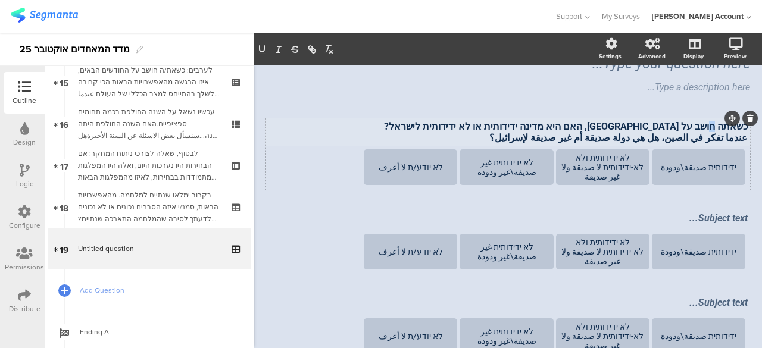
click at [706, 131] on p "כשאתה חושב על סין, האם היא מדינה ידידותית או לא ידידותית לישראל?" at bounding box center [508, 126] width 480 height 11
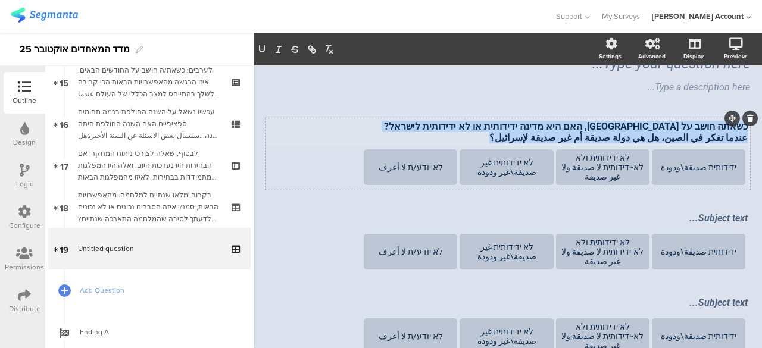
drag, startPoint x: 737, startPoint y: 130, endPoint x: 502, endPoint y: 138, distance: 235.4
click at [502, 138] on div "כשאתה חושב על סין, האם היא מדינה ידידותית או לא ידידותית לישראל? عندما تفكر في …" at bounding box center [508, 132] width 480 height 23
copy div "כשאתה חושב על סין, האם היא מדינה ידידותית או לא ידידותית לישראל? عندما تفكر في …"
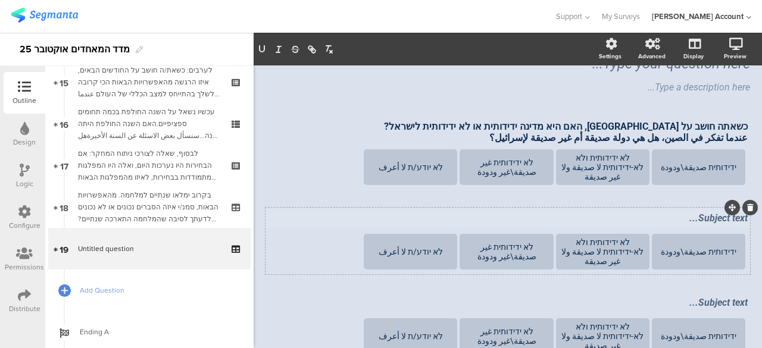
click at [673, 221] on div "Subject text..." at bounding box center [508, 219] width 486 height 19
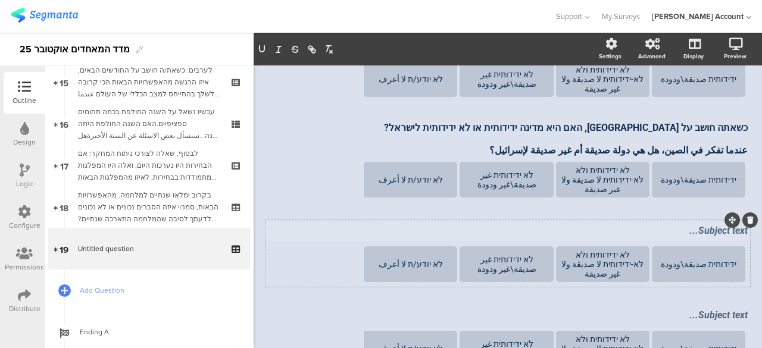
scroll to position [181, 0]
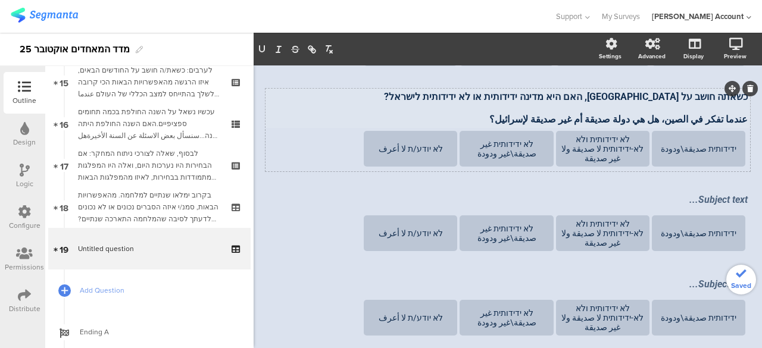
click at [668, 107] on p at bounding box center [508, 107] width 480 height 11
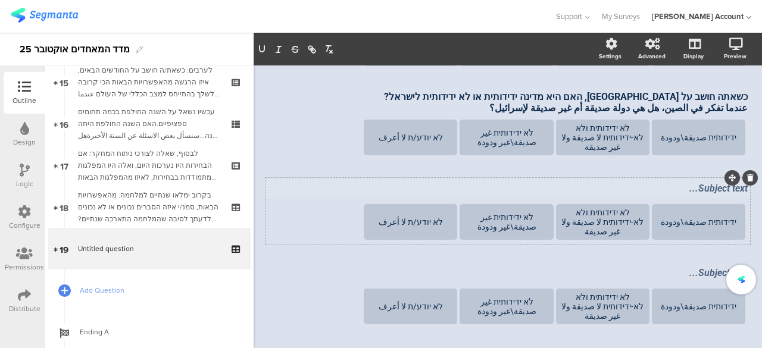
click at [679, 197] on div "Subject text..." at bounding box center [508, 189] width 486 height 19
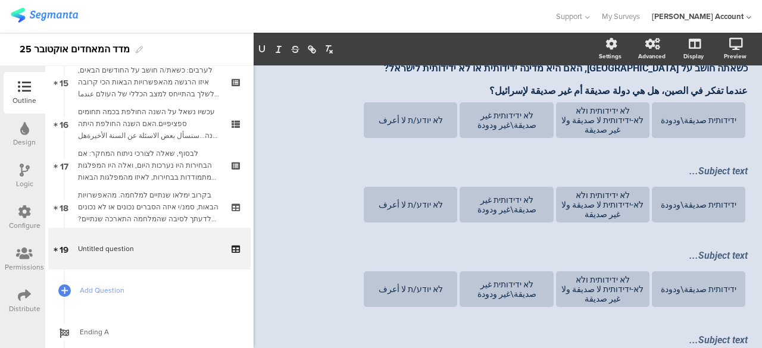
scroll to position [300, 0]
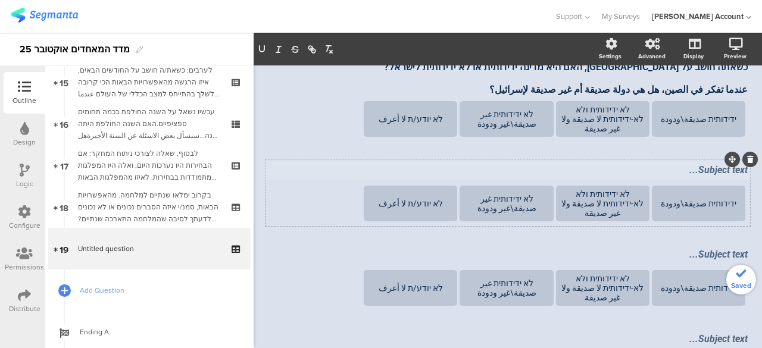
click at [679, 179] on div "Subject text..." at bounding box center [508, 170] width 486 height 19
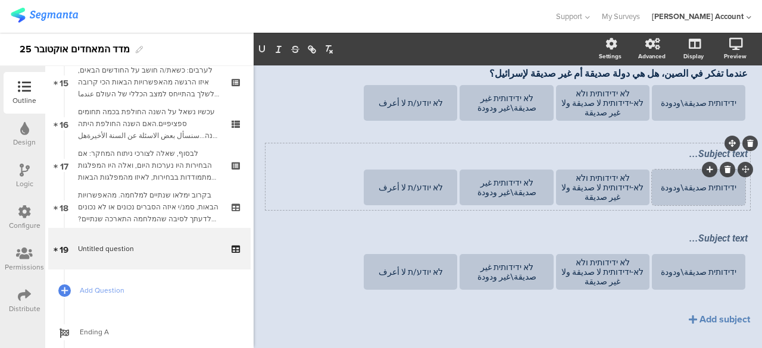
scroll to position [419, 0]
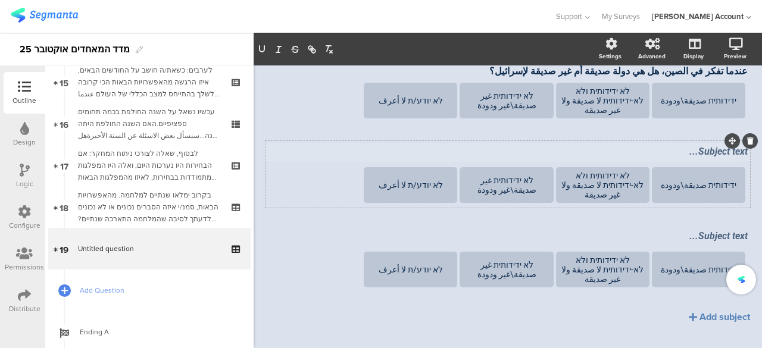
click at [679, 158] on div "Subject text..." at bounding box center [508, 152] width 486 height 19
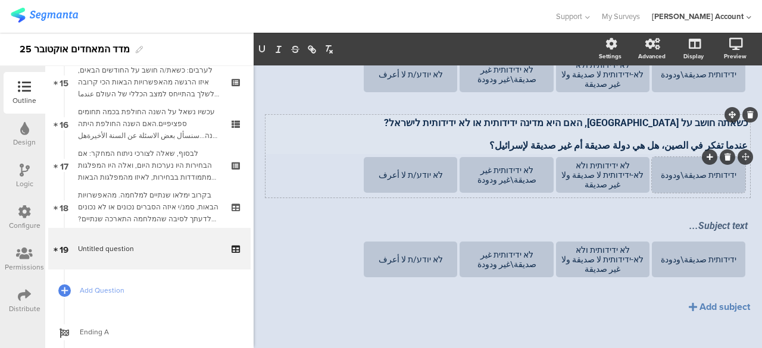
scroll to position [461, 0]
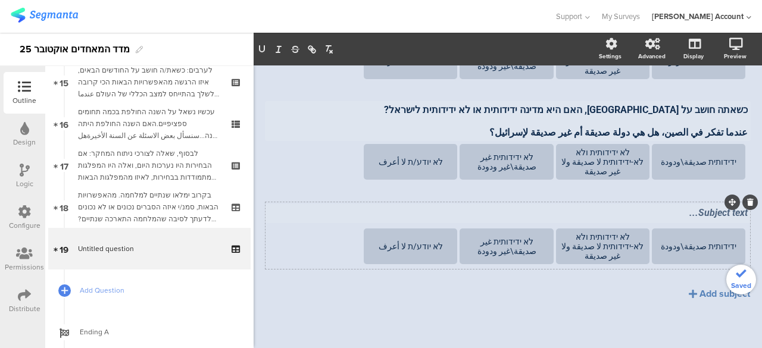
click at [668, 209] on div "Subject text..." at bounding box center [508, 213] width 486 height 19
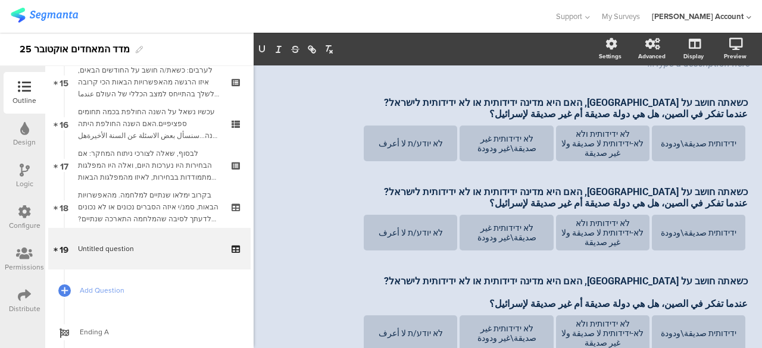
scroll to position [101, 0]
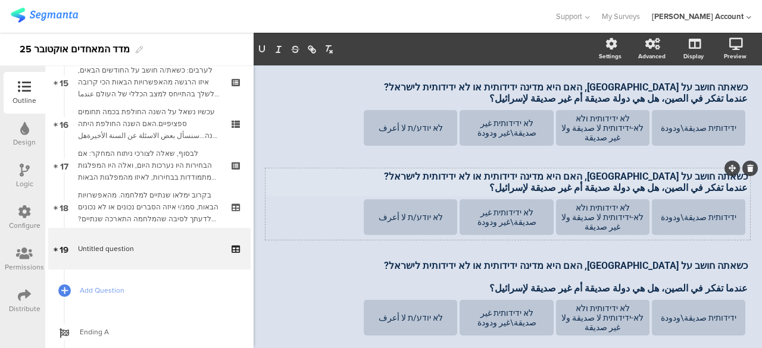
click at [684, 189] on div "כשאתה חושב על סין, האם היא מדינה ידידותית או לא ידידותית לישראל? عندما تفكر في …" at bounding box center [508, 182] width 486 height 29
click at [684, 189] on p "عندما تفكر في الصين، هل هي دولة صديقة أم غير صديقة لإسرائيل؟" at bounding box center [508, 187] width 480 height 11
click at [674, 178] on p "כשאתה חושב על סין, האם היא מדינה ידידותית או לא ידידותית לישראל?" at bounding box center [508, 176] width 480 height 11
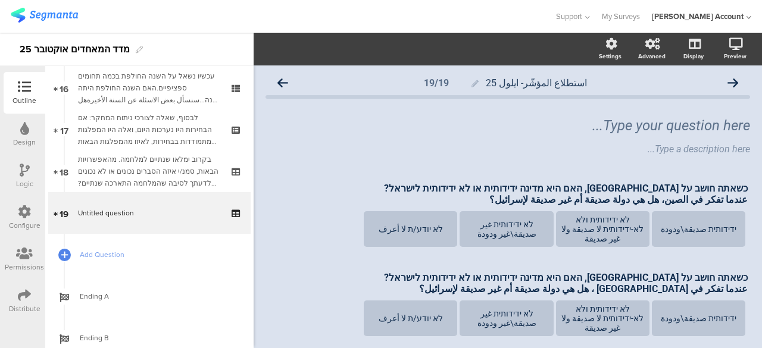
scroll to position [678, 0]
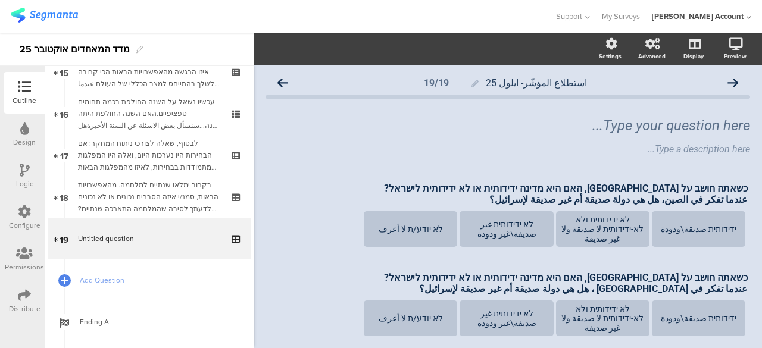
scroll to position [678, 0]
